Goal: Transaction & Acquisition: Purchase product/service

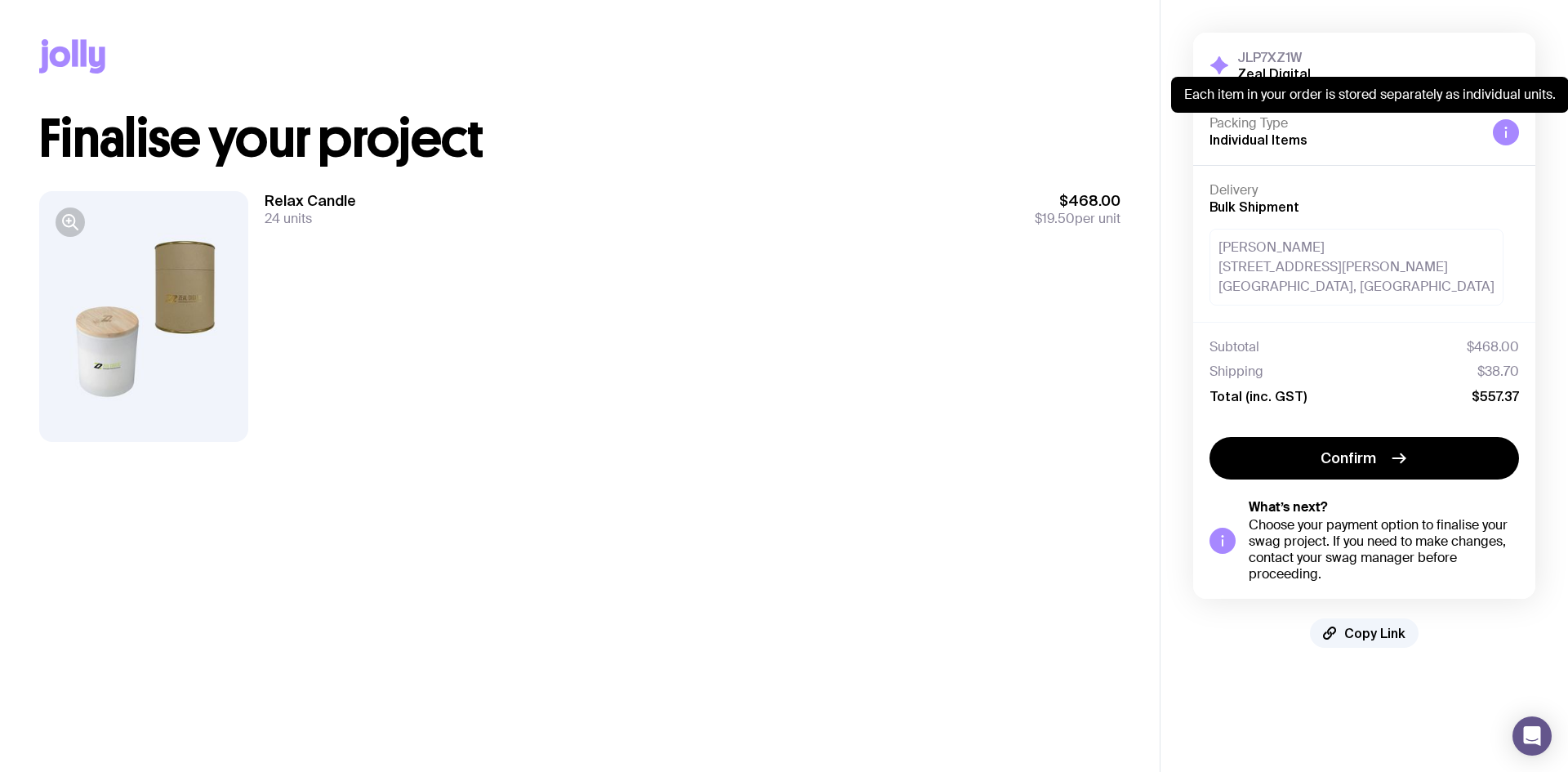
click at [1509, 134] on icon at bounding box center [1505, 132] width 13 height 13
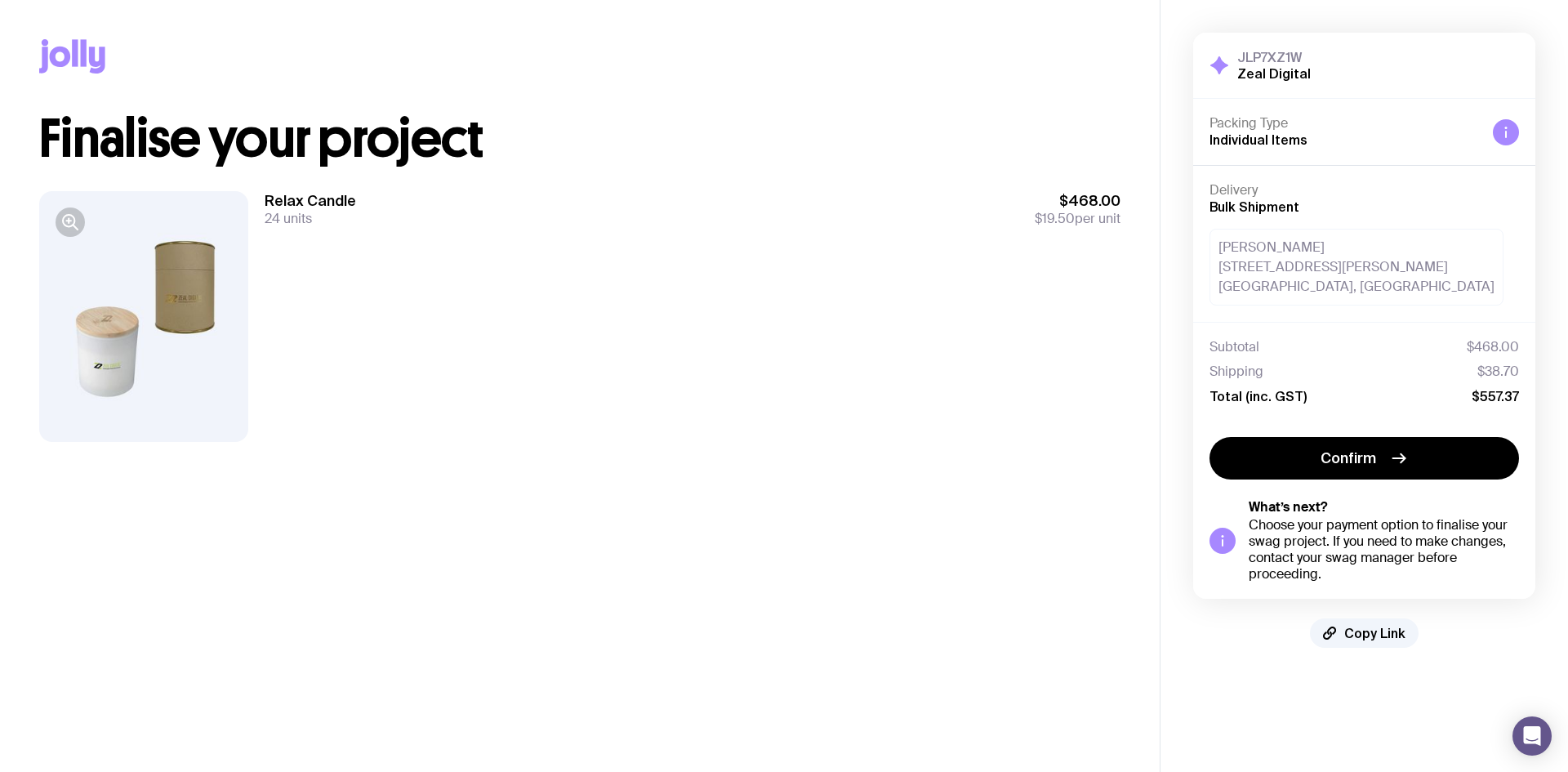
click at [876, 335] on div "Relax Candle 24 units $468.00 $19.50 per unit" at bounding box center [693, 317] width 855 height 251
click at [1343, 251] on div "Arathi Anand 111 Phillip Street Parramatta, 2150 NSW" at bounding box center [1357, 266] width 294 height 76
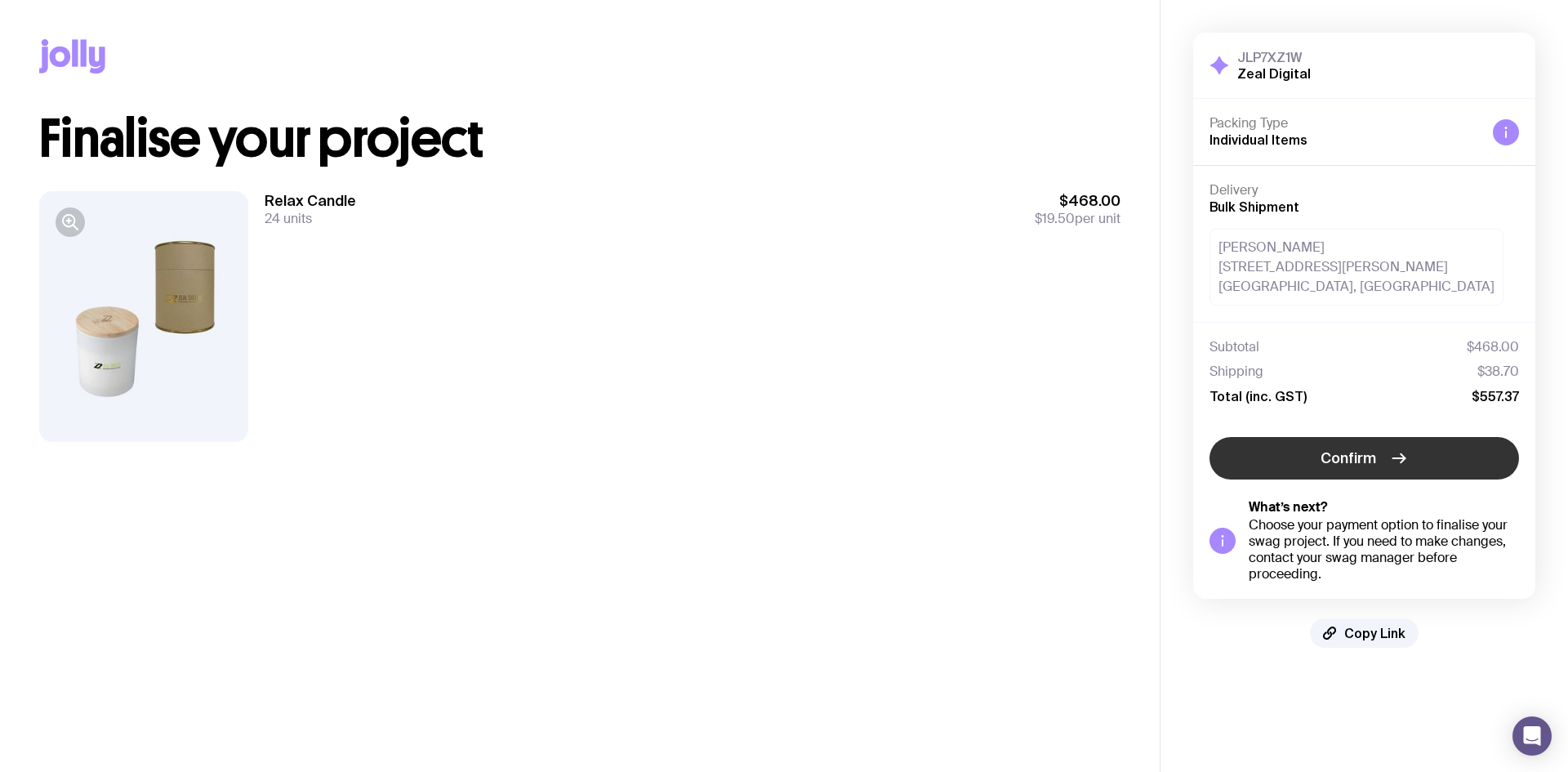
click at [1353, 445] on button "Confirm" at bounding box center [1365, 457] width 310 height 43
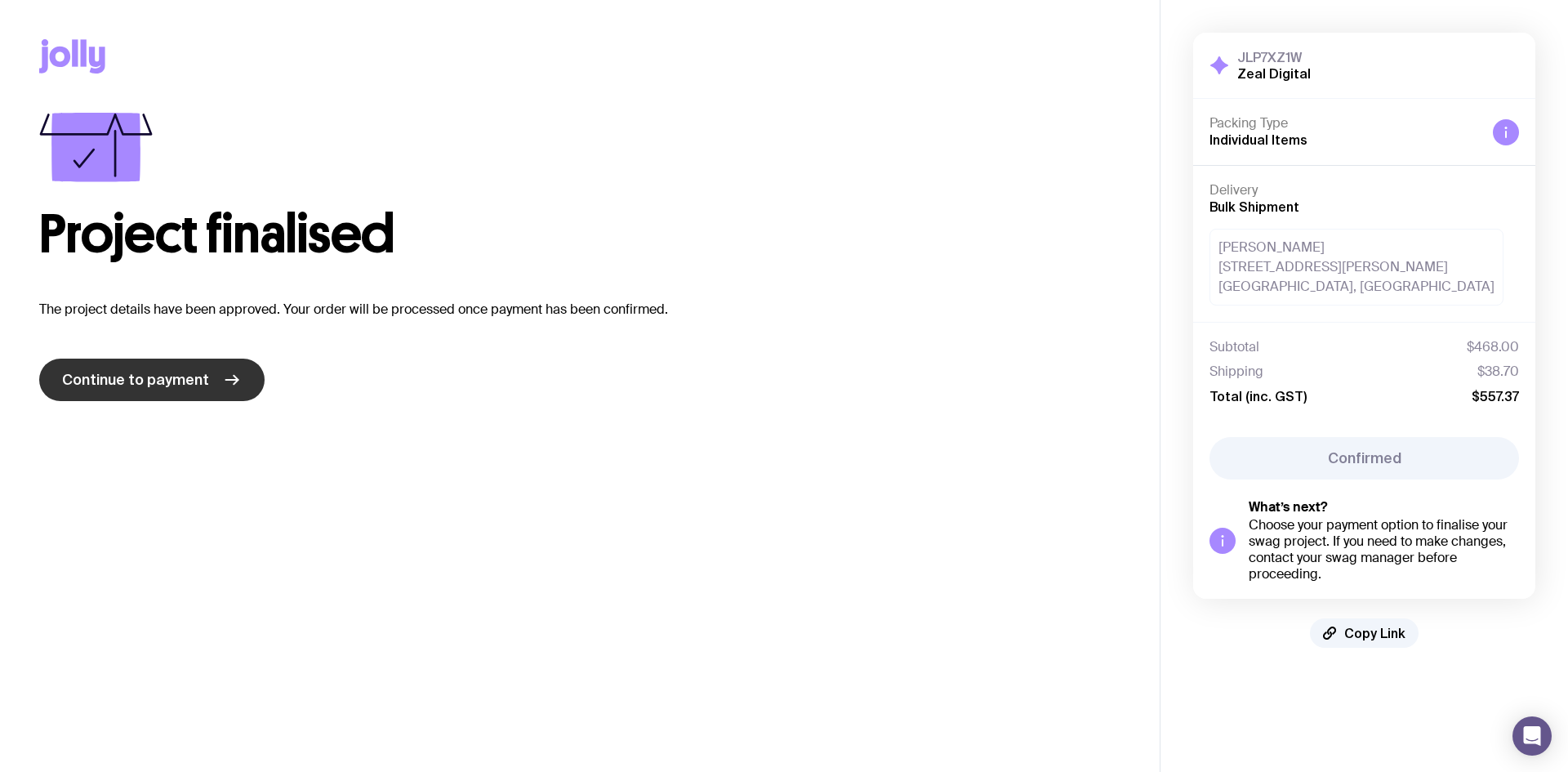
click at [203, 373] on span "Continue to payment" at bounding box center [136, 380] width 147 height 20
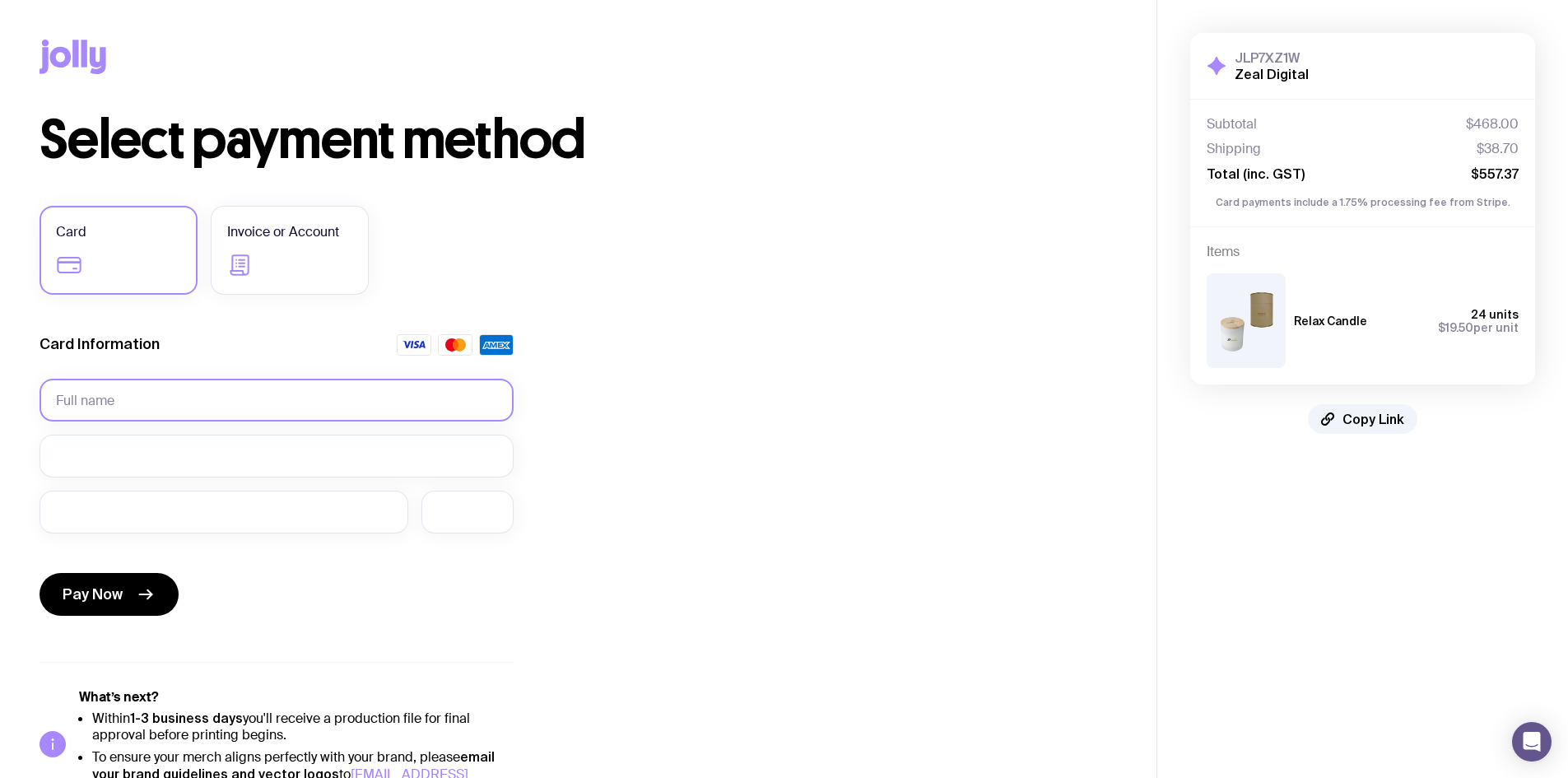
click at [335, 401] on input "text" at bounding box center [276, 400] width 474 height 43
type input "JKotecha"
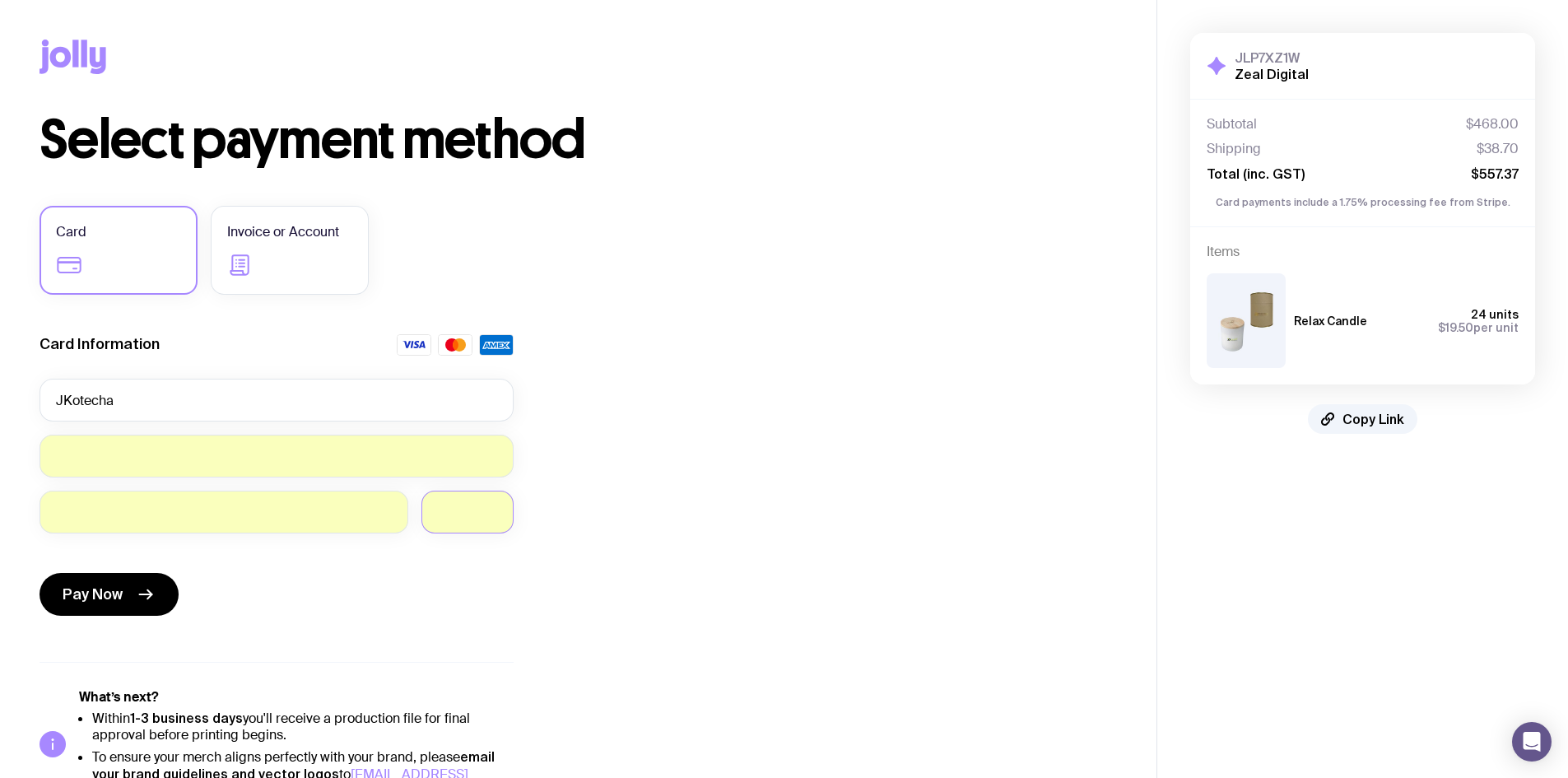
click at [730, 530] on div "Select payment method Card Invoice or Account Card Information JKotecha Pay Now…" at bounding box center [577, 456] width 1077 height 685
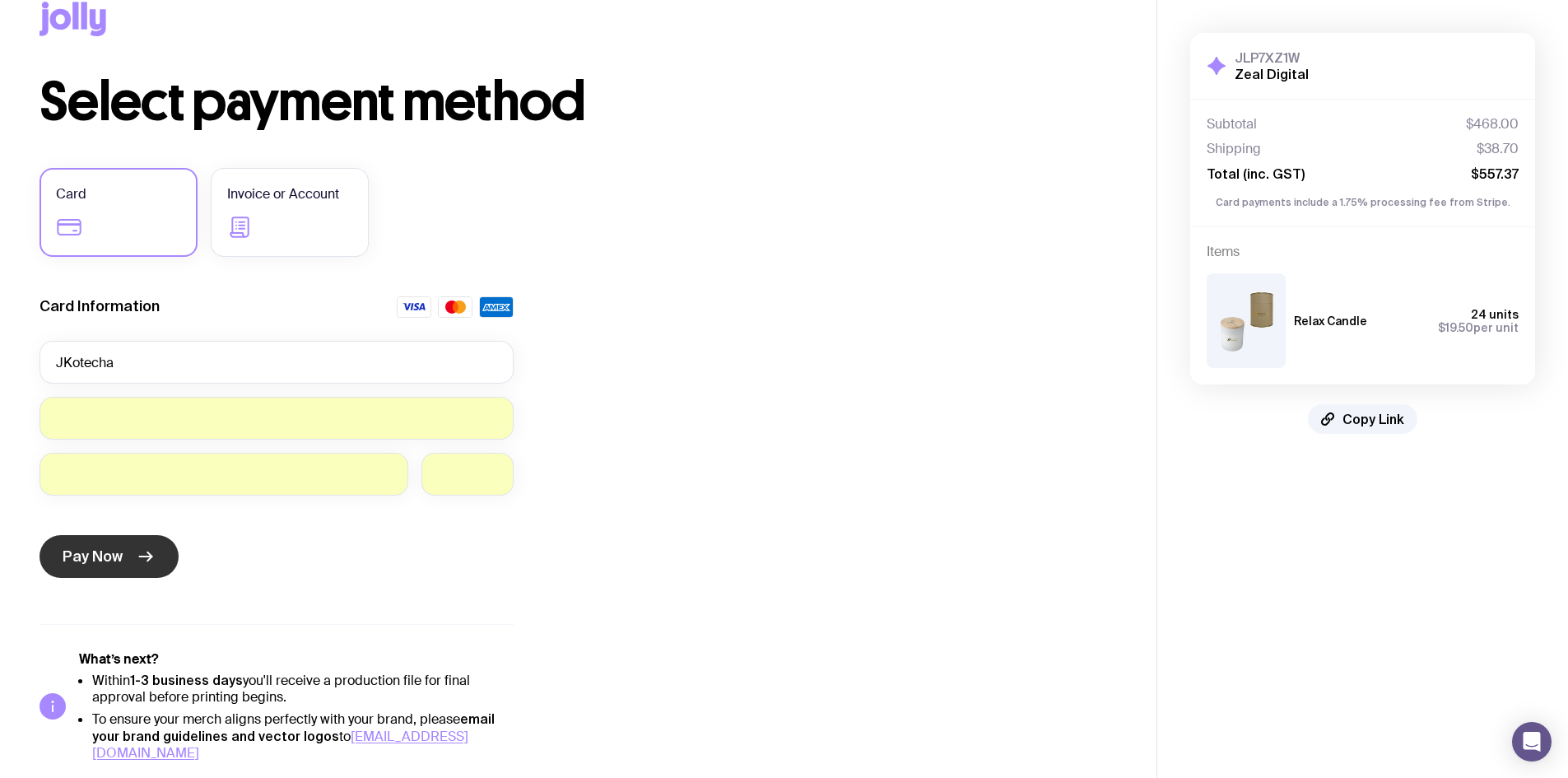
click at [139, 558] on icon "submit" at bounding box center [146, 556] width 20 height 20
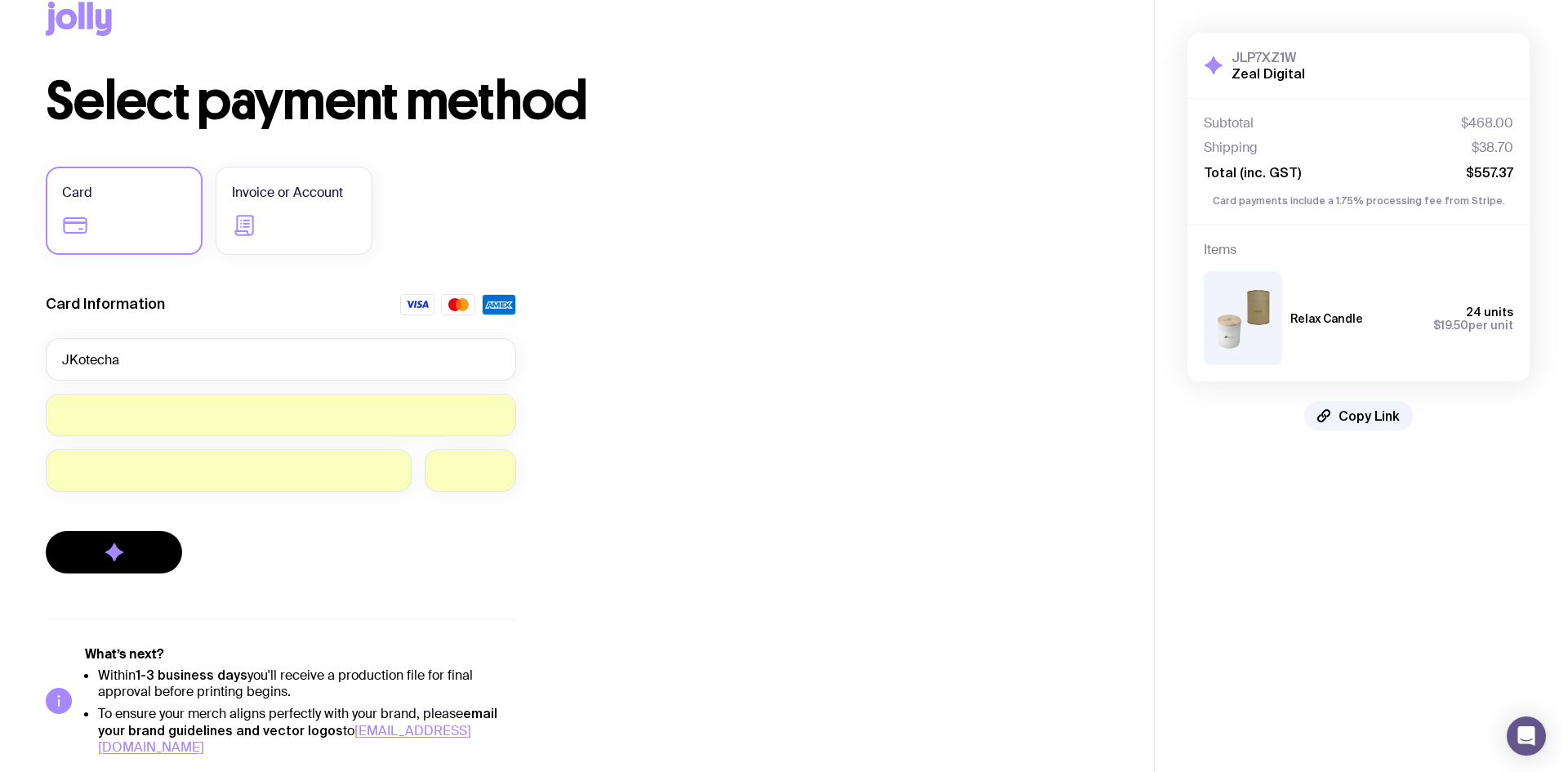
scroll to position [0, 0]
